Goal: Task Accomplishment & Management: Complete application form

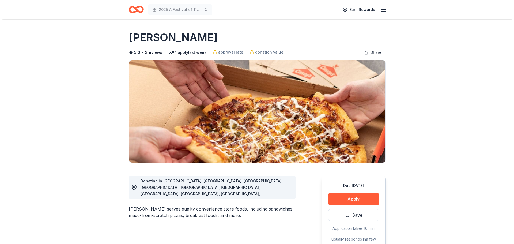
scroll to position [294, 0]
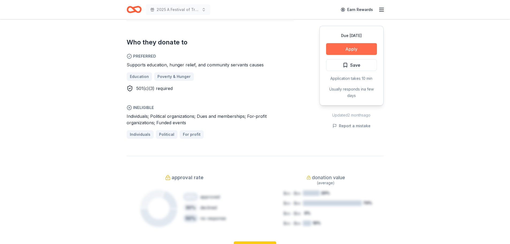
click at [360, 43] on button "Apply" at bounding box center [351, 49] width 51 height 12
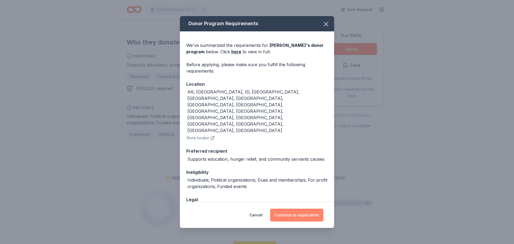
click at [299, 218] on button "Continue to application" at bounding box center [296, 214] width 53 height 13
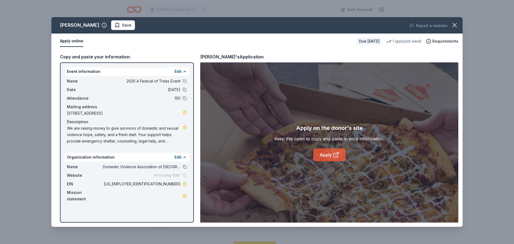
click at [328, 154] on link "Apply" at bounding box center [329, 154] width 32 height 13
click at [327, 158] on link "Apply" at bounding box center [329, 154] width 32 height 13
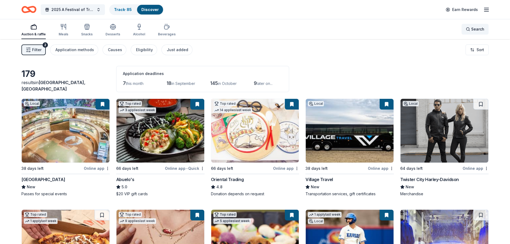
click at [466, 31] on div "Search" at bounding box center [474, 29] width 18 height 6
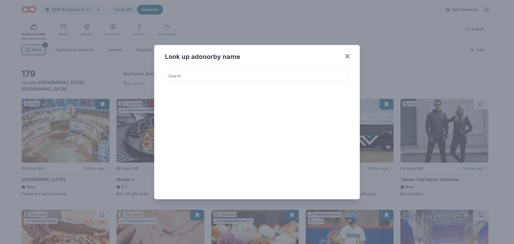
click at [245, 73] on input at bounding box center [257, 76] width 184 height 11
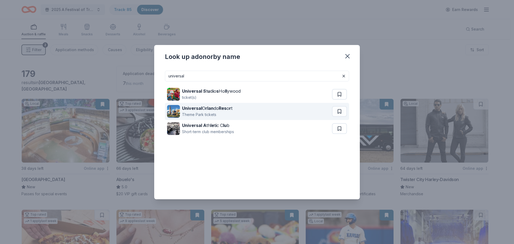
click at [224, 109] on strong "Res" at bounding box center [223, 107] width 8 height 5
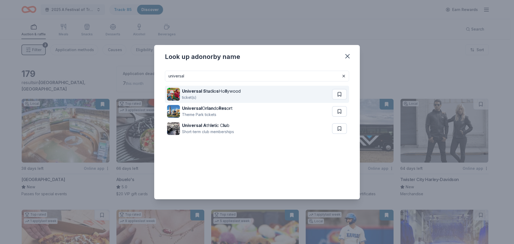
click at [201, 94] on div "Universal S t u d i o s Ho ll ywood" at bounding box center [211, 91] width 59 height 6
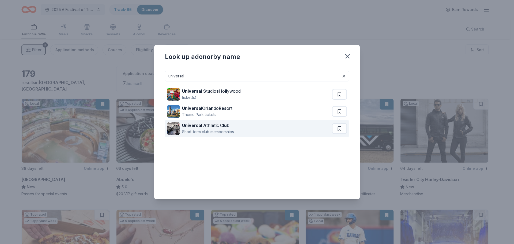
click at [192, 125] on strong "Universal A" at bounding box center [194, 125] width 24 height 5
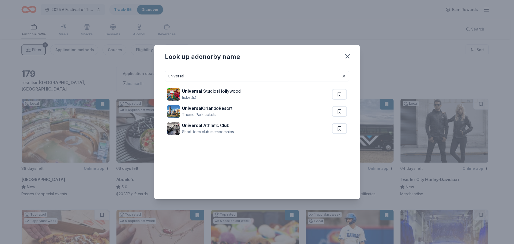
drag, startPoint x: 202, startPoint y: 75, endPoint x: 168, endPoint y: 75, distance: 33.7
click at [168, 75] on input "universal" at bounding box center [257, 76] width 184 height 11
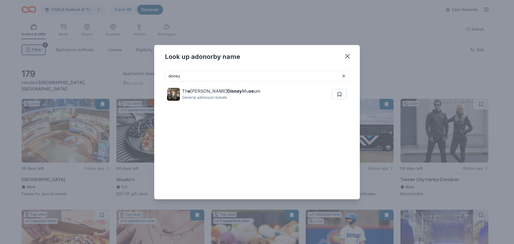
click at [209, 160] on div "disney Th e Walt Disney Mu se um General admission tickets" at bounding box center [257, 131] width 184 height 120
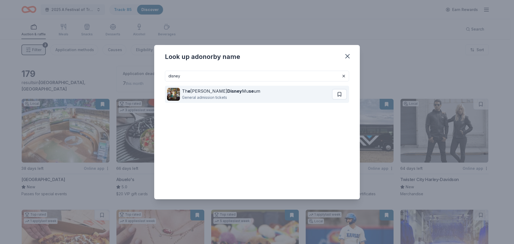
click at [185, 93] on div "Th e Walt Disney Mu se um" at bounding box center [221, 91] width 78 height 6
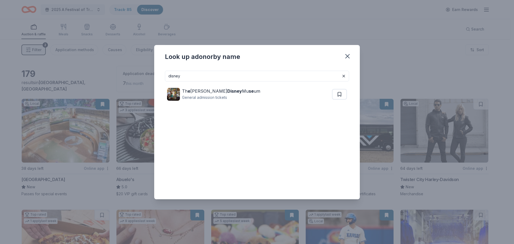
drag, startPoint x: 198, startPoint y: 77, endPoint x: 159, endPoint y: 76, distance: 38.5
click at [159, 76] on div "disney Th e Walt Disney Mu se um General admission tickets" at bounding box center [256, 132] width 205 height 133
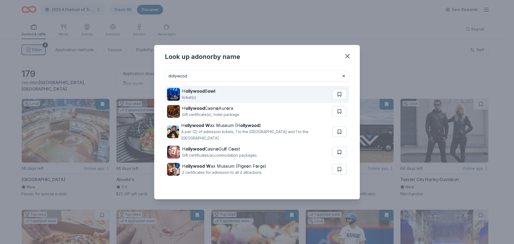
type input "dollywood"
click at [196, 93] on strong "ollywood" at bounding box center [194, 90] width 19 height 5
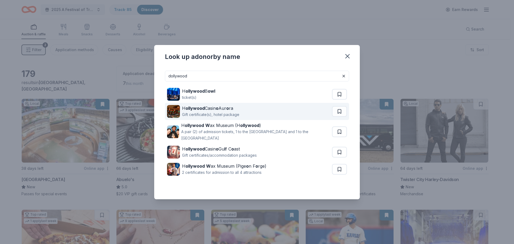
click at [193, 109] on strong "ollywood" at bounding box center [194, 107] width 19 height 5
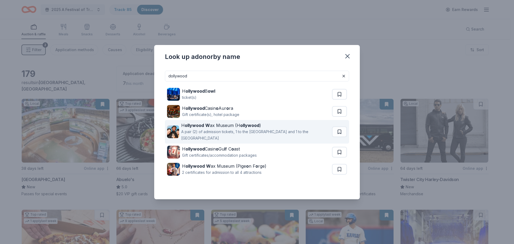
click at [200, 132] on div "A pair (2) of admission tickets, 1 to the Hollywood Wax Museum and 1 to the Gui…" at bounding box center [255, 134] width 148 height 13
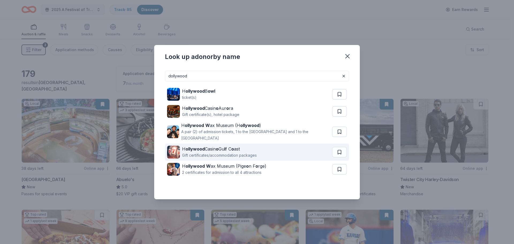
click at [194, 148] on strong "ollywood" at bounding box center [194, 148] width 19 height 5
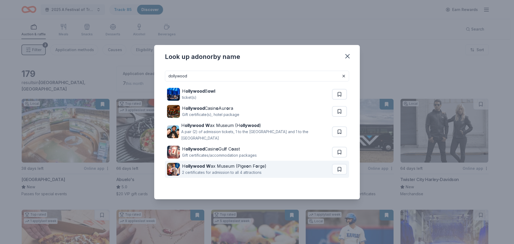
click at [203, 171] on div "2 certificates for admission to all 4 attractions" at bounding box center [224, 172] width 84 height 6
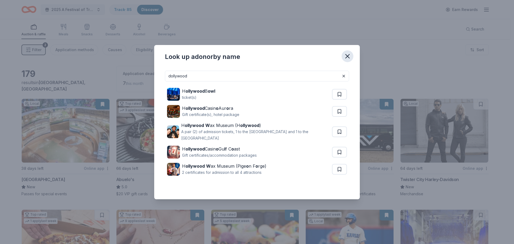
click at [348, 54] on icon "button" at bounding box center [346, 55] width 7 height 7
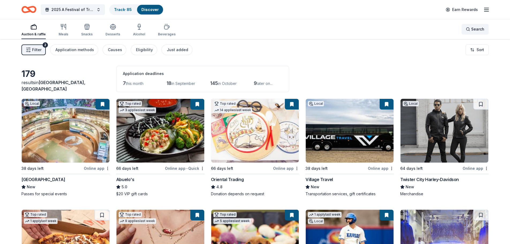
click at [468, 29] on div "Search" at bounding box center [474, 29] width 18 height 6
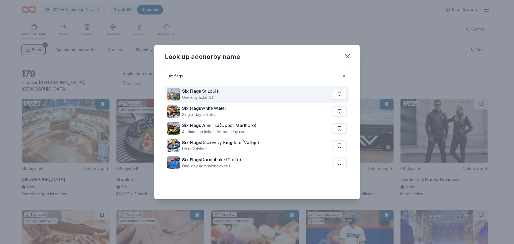
type input "six flags"
click at [188, 90] on strong "Six Flags S" at bounding box center [193, 90] width 23 height 5
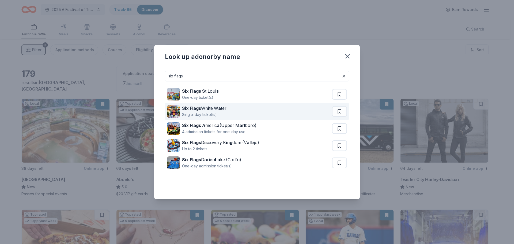
click at [196, 113] on div "Single-day ticket(s)" at bounding box center [204, 114] width 44 height 6
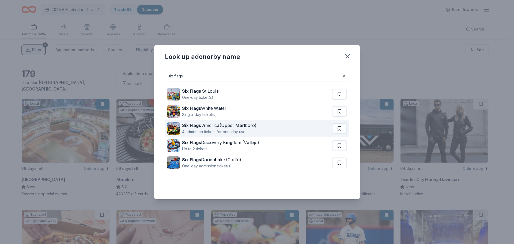
click at [198, 126] on strong "Six Flags A" at bounding box center [193, 125] width 23 height 5
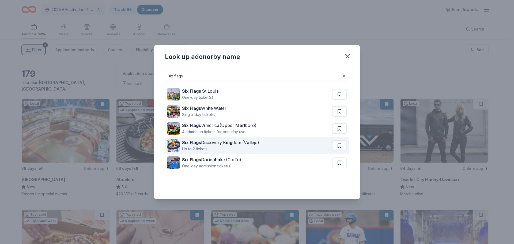
click at [190, 144] on strong "Six Flags" at bounding box center [191, 142] width 19 height 5
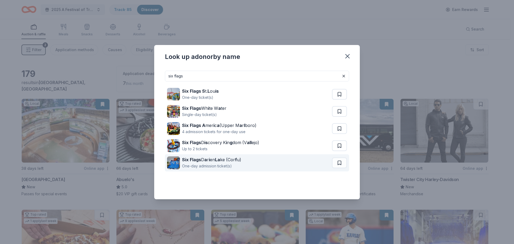
click at [198, 163] on div "One-day admission ticket(s)" at bounding box center [211, 166] width 59 height 6
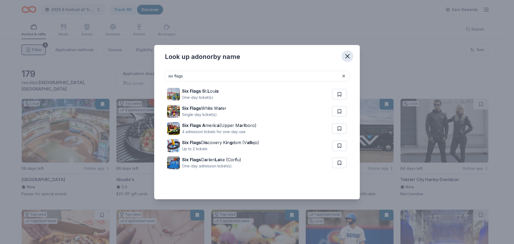
click at [346, 55] on icon "button" at bounding box center [347, 56] width 4 height 4
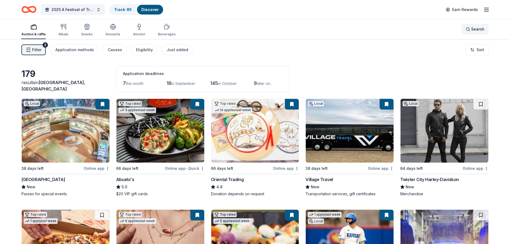
click at [470, 28] on div "Search" at bounding box center [474, 29] width 18 height 6
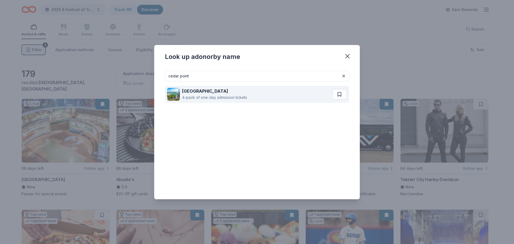
click at [202, 93] on strong "[GEOGRAPHIC_DATA]" at bounding box center [205, 90] width 46 height 5
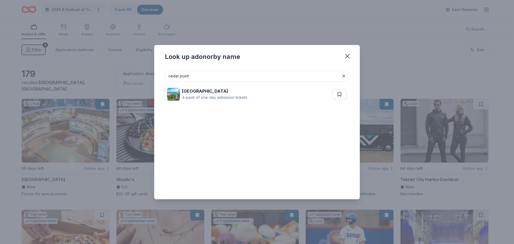
drag, startPoint x: 192, startPoint y: 75, endPoint x: 163, endPoint y: 72, distance: 28.8
click at [163, 72] on div "cedar point Cedar Point 4-pack of one-day admission tickets" at bounding box center [256, 132] width 205 height 133
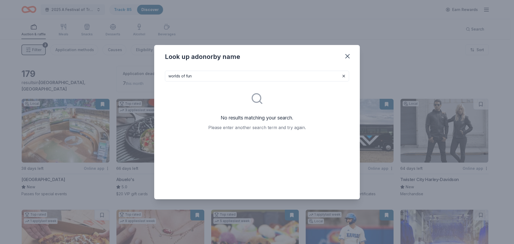
drag, startPoint x: 200, startPoint y: 78, endPoint x: 161, endPoint y: 73, distance: 39.1
click at [161, 73] on div "worlds of fun No results matching your search. Please enter another search term…" at bounding box center [256, 132] width 205 height 133
type input "CoCo Key"
click at [194, 77] on input "CoCo Key" at bounding box center [257, 76] width 184 height 11
drag, startPoint x: 194, startPoint y: 77, endPoint x: 166, endPoint y: 80, distance: 28.0
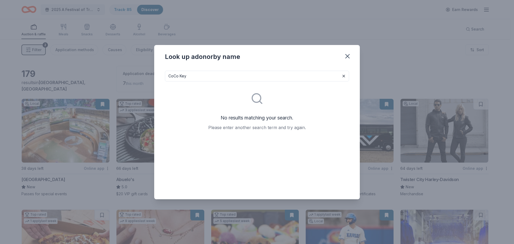
click at [166, 80] on input "CoCo Key" at bounding box center [257, 76] width 184 height 11
drag, startPoint x: 185, startPoint y: 76, endPoint x: 162, endPoint y: 73, distance: 23.5
click at [162, 73] on div "Parrot No results matching your search. Please enter another search term and tr…" at bounding box center [256, 132] width 205 height 133
type input "Chateau"
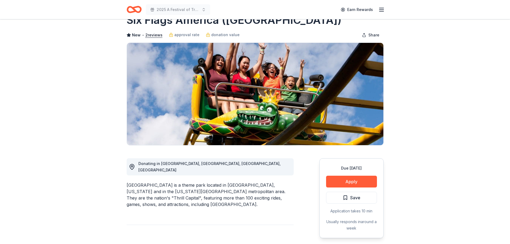
scroll to position [27, 0]
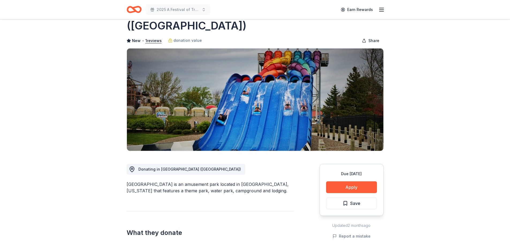
scroll to position [54, 0]
